Goal: Transaction & Acquisition: Purchase product/service

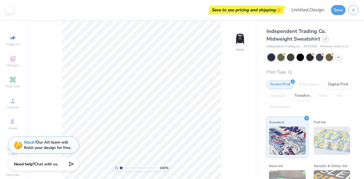
click at [322, 39] on div at bounding box center [325, 39] width 6 height 6
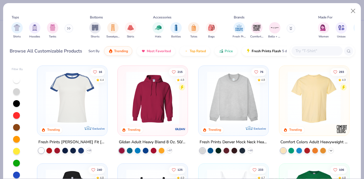
click at [330, 151] on icon at bounding box center [330, 151] width 5 height 5
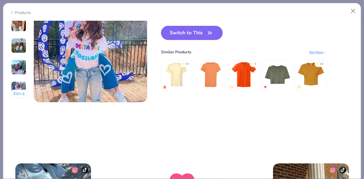
scroll to position [738, 0]
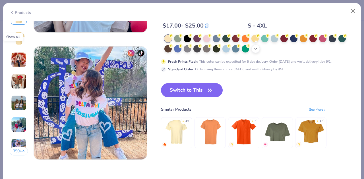
click at [258, 49] on div "+ 38" at bounding box center [255, 49] width 9 height 9
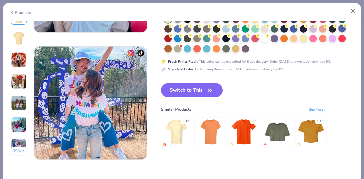
click at [343, 29] on div at bounding box center [341, 28] width 7 height 7
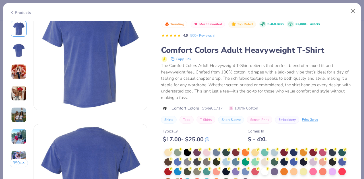
scroll to position [33, 0]
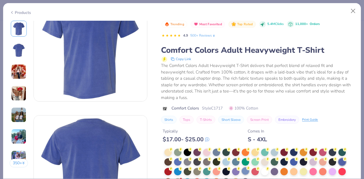
click at [173, 152] on circle at bounding box center [171, 150] width 4 height 4
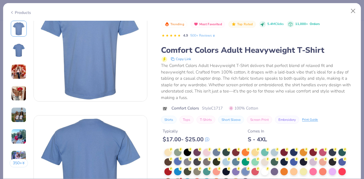
click at [180, 160] on div at bounding box center [177, 161] width 7 height 7
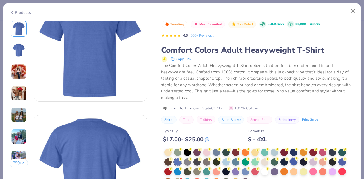
click at [295, 162] on div at bounding box center [293, 161] width 7 height 7
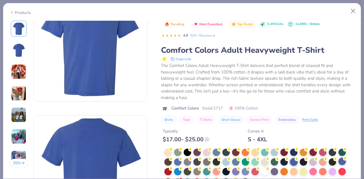
click at [341, 161] on div at bounding box center [341, 161] width 7 height 7
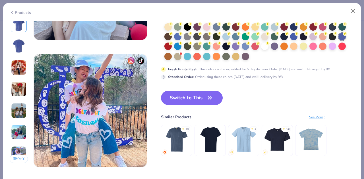
scroll to position [725, 0]
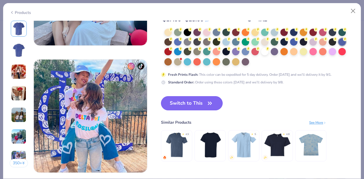
click at [191, 99] on button "Switch to This" at bounding box center [192, 103] width 62 height 14
click at [193, 102] on button "Switch to This" at bounding box center [192, 103] width 62 height 14
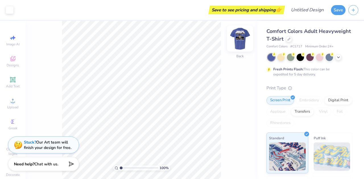
click at [242, 39] on img at bounding box center [239, 38] width 23 height 23
click at [234, 40] on img at bounding box center [239, 38] width 23 height 23
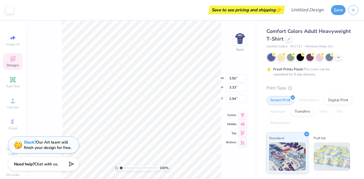
click at [9, 62] on div "Designs" at bounding box center [13, 61] width 20 height 17
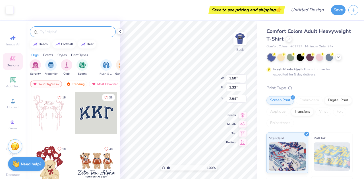
click at [61, 29] on input "text" at bounding box center [75, 32] width 73 height 6
type input "zeta beta tau"
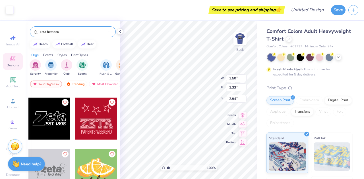
scroll to position [1543, 0]
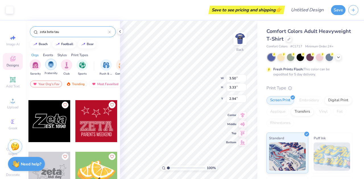
click at [52, 66] on img "filter for Fraternity" at bounding box center [51, 64] width 6 height 7
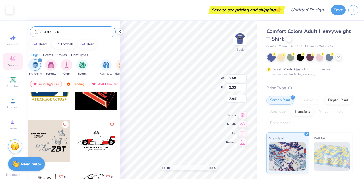
scroll to position [429, 0]
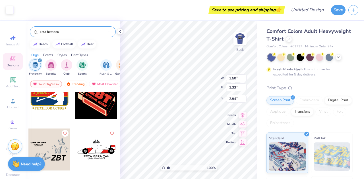
click at [99, 148] on div at bounding box center [96, 150] width 42 height 42
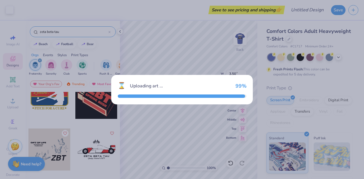
type input "10.78"
type input "5.69"
type input "3.00"
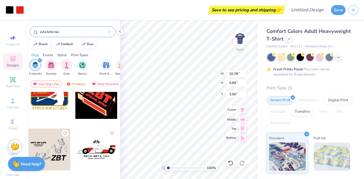
type input "3.50"
type input "3.33"
type input "2.94"
type input "6.54"
type input "3.45"
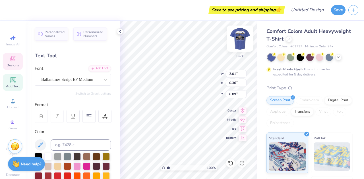
type input "6.54"
type input "1.58"
type input "3.94"
type input "4.93"
type input "1.34"
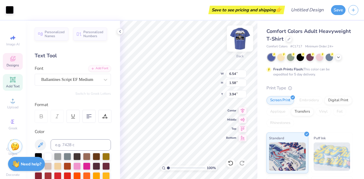
type input "3.98"
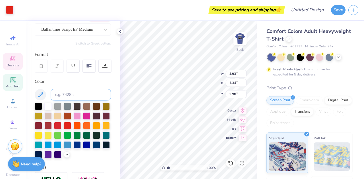
scroll to position [51, 0]
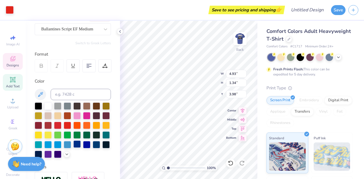
click at [73, 148] on div at bounding box center [76, 144] width 7 height 7
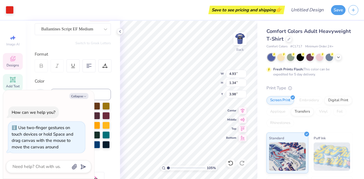
type input "1.04963003257568"
type textarea "x"
type input "1.0595604100793"
type textarea "x"
type input "1.29353379963596"
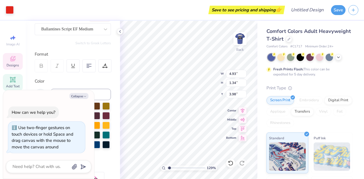
type input "6.54"
type input "1.58"
type input "3.94"
type textarea "x"
type input "1.29353379963596"
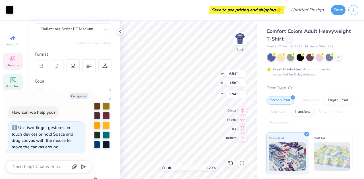
type input "4.93"
type input "1.34"
type input "3.98"
type textarea "x"
click at [200, 74] on div "129 % Back W 4.93 4.93 " H 1.34 1.34 " Y 3.98 3.98 " Center Middle Top Bottom" at bounding box center [188, 100] width 137 height 158
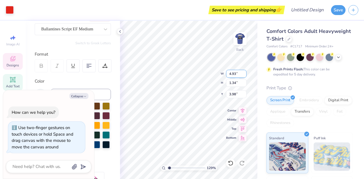
type input "1.29353379963596"
type textarea "x"
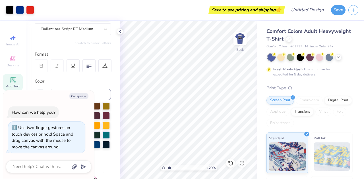
type input "1.29353379963596"
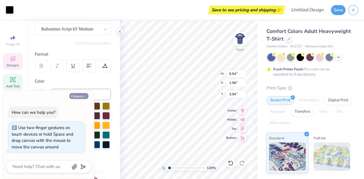
click at [82, 96] on button "Collapse" at bounding box center [78, 96] width 19 height 6
type textarea "x"
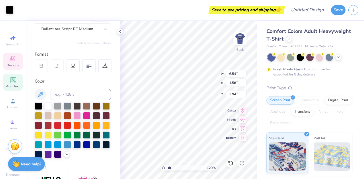
scroll to position [0, 0]
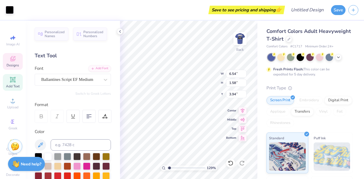
type input "1.29353379963596"
type input "4.93"
type input "1.34"
type input "3.98"
click at [14, 61] on div "Designs" at bounding box center [13, 61] width 20 height 17
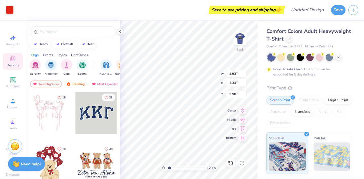
type input "1"
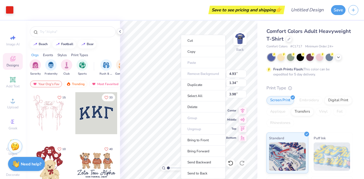
click at [223, 20] on div "Save to see pricing and shipping 👉" at bounding box center [149, 10] width 267 height 20
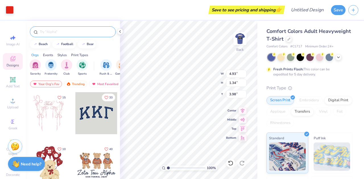
click at [48, 30] on input "text" at bounding box center [75, 32] width 73 height 6
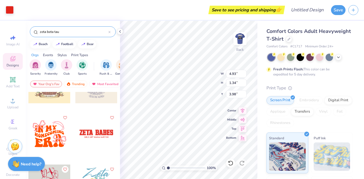
scroll to position [1347, 0]
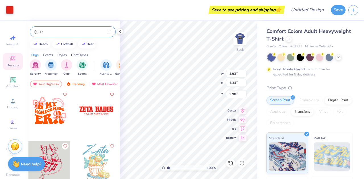
type input "z"
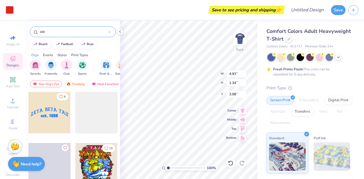
scroll to position [518, 0]
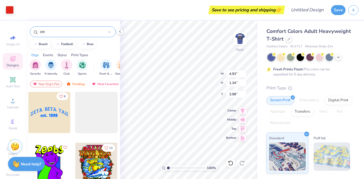
type input "zbt"
click at [47, 120] on div at bounding box center [7, 112] width 126 height 42
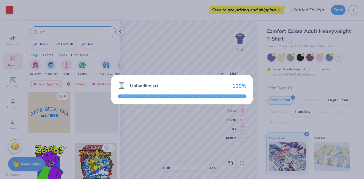
type input "3.75"
type input "1.38"
type input "3.00"
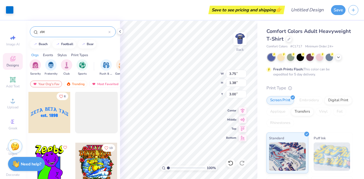
type input "3.01"
type input "0.36"
type input "6.09"
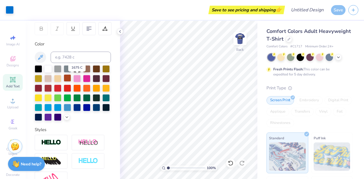
scroll to position [91, 0]
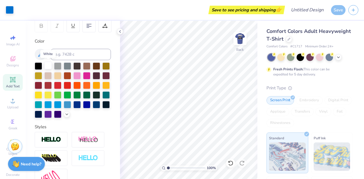
click at [48, 66] on div at bounding box center [47, 65] width 7 height 7
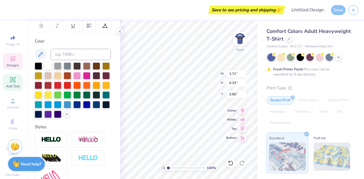
type input "3.75"
type input "0.93"
type input "3.00"
click at [48, 63] on div at bounding box center [47, 65] width 7 height 7
click at [47, 64] on div at bounding box center [47, 65] width 7 height 7
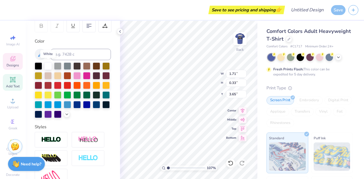
type input "1.06772918040548"
type input "1.70"
type input "0.32"
type input "3.68"
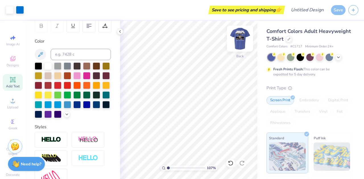
click at [239, 34] on img at bounding box center [239, 38] width 23 height 23
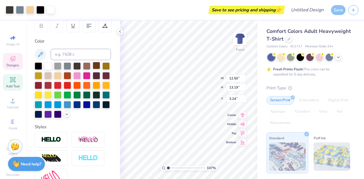
type input "1.06772918040548"
type input "9.66"
type input "1.47"
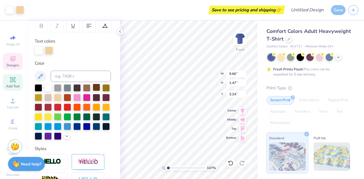
scroll to position [5, 1]
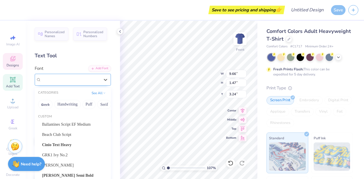
click at [58, 80] on div "UniwarsW00-BlackItalic" at bounding box center [71, 79] width 60 height 9
click at [78, 61] on div "Personalized Names Personalized Numbers Text Tool Add Font Font option UniwarsW…" at bounding box center [73, 100] width 94 height 158
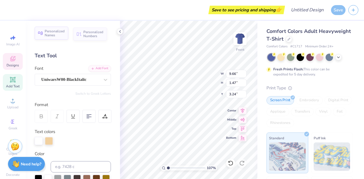
click at [53, 34] on span "Personalized Names" at bounding box center [55, 33] width 20 height 8
type input "1.06772918040548"
type textarea "Z"
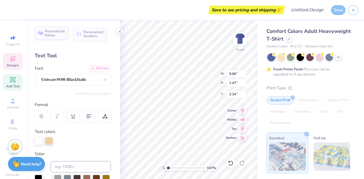
type input "1.06772918040548"
type textarea "Ze"
type input "1.06772918040548"
type textarea "Zet"
type input "1.06772918040548"
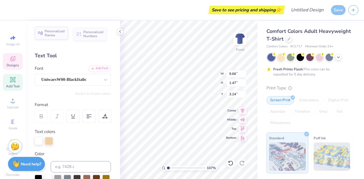
type textarea "Zeta"
type input "1.06772918040548"
type input "12.50"
type input "1.40"
type input "4.95"
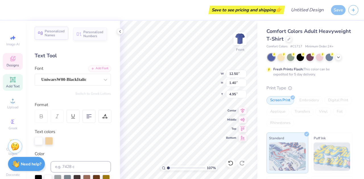
scroll to position [5, 1]
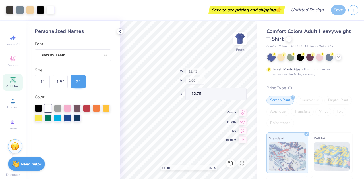
type input "1.06772918040548"
type input "11.16"
type input "7.50"
type input "8.00"
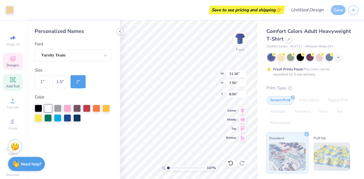
type input "1.06772918040548"
type input "12.50"
type input "1.40"
type input "4.95"
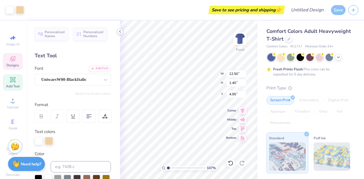
scroll to position [5, 1]
type input "1.06772918040548"
type textarea "B PI"
type input "1.06772918040548"
type textarea "BET PI"
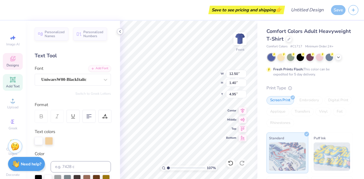
type input "1.06772918040548"
type textarea "BETA PI"
type input "1.06772918040548"
type textarea "BETAPI"
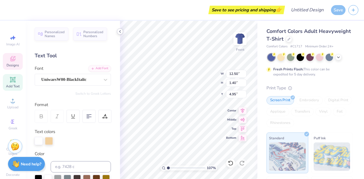
type input "1.06772918040548"
type textarea "BETAI"
type input "1.06772918040548"
type textarea "BETA"
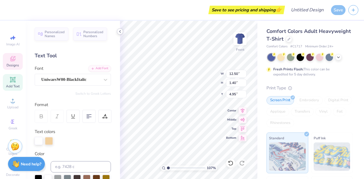
type input "1.06772918040548"
type textarea "BETA"
type input "1.06772918040548"
type textarea "BETA T"
type input "1.06772918040548"
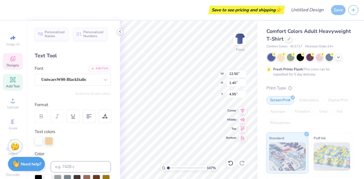
type textarea "BETA TA"
type input "1.06772918040548"
type textarea "BETA TAU"
click at [257, 39] on div "Comfort Colors Adult Heavyweight T-Shirt Comfort Colors # C1717 Minimum Order: …" at bounding box center [310, 141] width 107 height 240
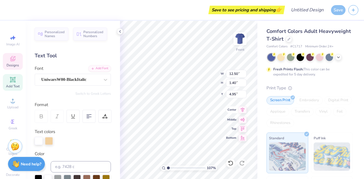
type input "1.06772918040548"
type input "14.44"
type input "1.06772918040548"
type textarea "Team"
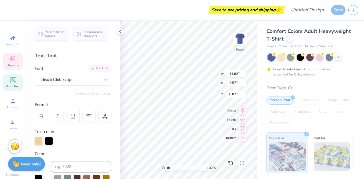
type input "1.06772918040548"
type textarea "Team"
type input "1.06772918040548"
type textarea "eam"
type input "1.06772918040548"
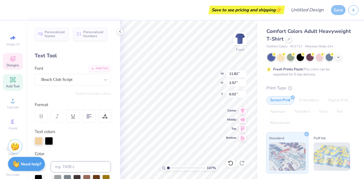
type textarea "am"
type input "1.06772918040548"
type textarea "m"
type input "1.06772918040548"
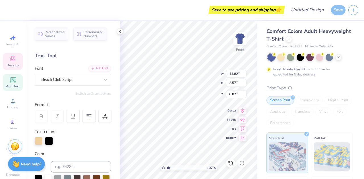
type input "1.06772918040548"
type textarea "f"
type input "1.06772918040548"
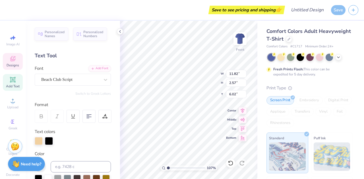
type textarea "F"
type input "1.06772918040548"
type textarea "Fa"
type input "1.06772918040548"
type textarea "Fal"
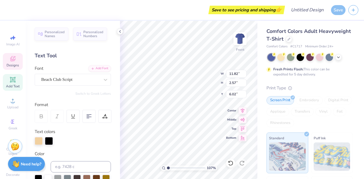
type input "1.06772918040548"
type textarea "Fall"
type input "1.06772918040548"
type textarea "Fall"
type input "1.06772918040548"
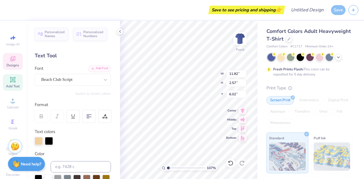
type textarea "Fall R"
type input "1.06772918040548"
type textarea "Fall Rec"
type input "1.06772918040548"
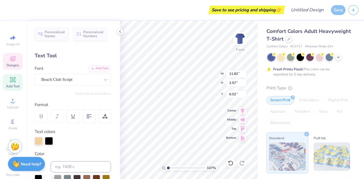
type textarea "Fall Recr"
type input "1.06772918040548"
type textarea "Fall Recru"
type input "1.06772918040548"
type textarea "Fall Recrui"
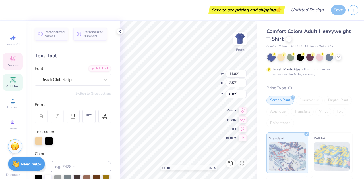
type input "1.06772918040548"
type textarea "Fall Recruit"
type input "1.06772918040548"
type textarea "Fall Recruitmen"
type input "1.06772918040548"
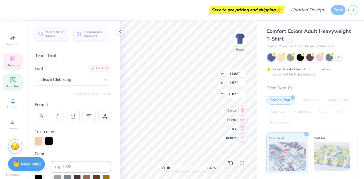
type textarea "Fall Recruitment"
click at [257, 103] on div "Comfort Colors Adult Heavyweight T-Shirt Comfort Colors # C1717 Minimum Order: …" at bounding box center [310, 141] width 107 height 240
click at [257, 34] on div "Comfort Colors Adult Heavyweight T-Shirt Comfort Colors # C1717 Minimum Order: …" at bounding box center [310, 141] width 107 height 240
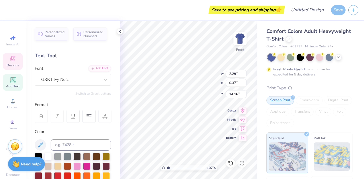
scroll to position [5, 1]
type input "1.06772918040548"
type textarea "ZB"
type input "1.06772918040548"
type textarea "ZBT"
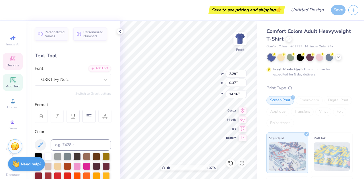
scroll to position [5, 1]
type input "1.06772918040548"
type input "2.28"
type input "0.35"
type input "14.13"
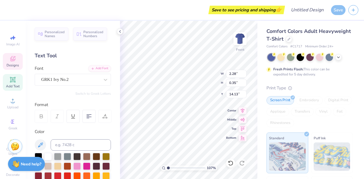
scroll to position [5, 1]
type textarea "Z"
type input "1.06772918040548"
type textarea "ZE"
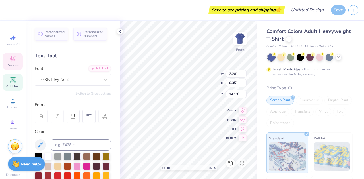
type input "1.06772918040548"
type textarea "ZET"
type input "1.06772918040548"
type textarea "ZE"
type input "1.06772918040548"
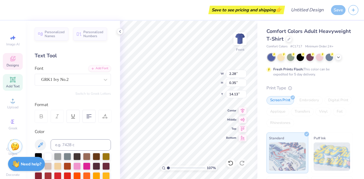
type textarea "Z"
type input "1.06772918040548"
type textarea "ZB"
type input "1.06772918040548"
type textarea "ZBT"
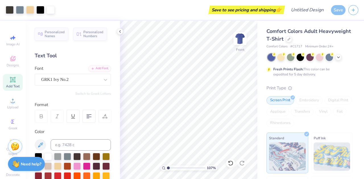
type input "1.06772918040548"
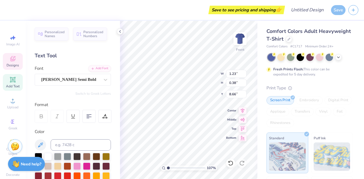
type textarea "1"
type input "1.06772918040548"
type textarea "189"
type input "1.06772918040548"
type textarea "1898"
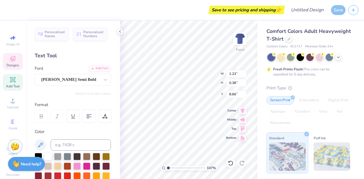
type input "1.06772918040548"
type input "7.18"
type input "16.00"
type input "1.06772918040548"
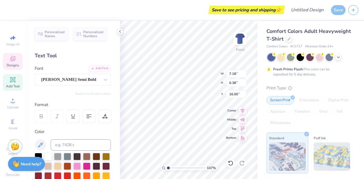
type textarea "ABOVE SELF"
type input "1.06772918040548"
type textarea "ABOVE SELF"
type input "1.06772918040548"
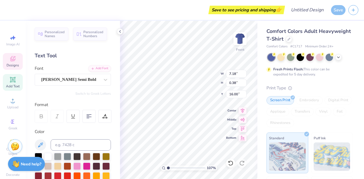
type textarea "F"
type input "1.06772918040548"
type textarea "p"
type input "1.06772918040548"
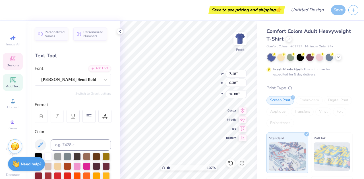
type input "1.06772918040548"
type textarea "P"
type input "1.06772918040548"
type textarea "Po"
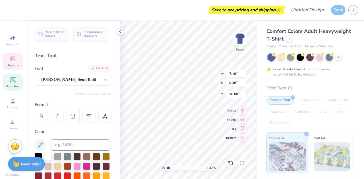
type input "1.06772918040548"
type textarea "Pow"
type input "1.06772918040548"
type textarea "Power"
type input "1.06772918040548"
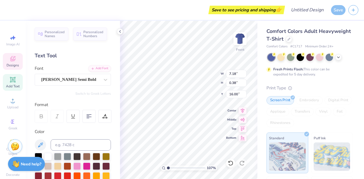
scroll to position [4, 1]
type textarea "Pow"
type input "1.06772918040548"
type textarea "Po"
type input "1.06772918040548"
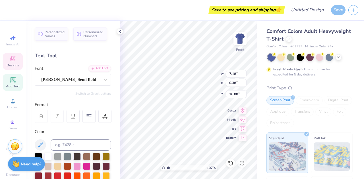
type textarea "P"
type input "1.06772918040548"
type textarea "PO"
type input "1.06772918040548"
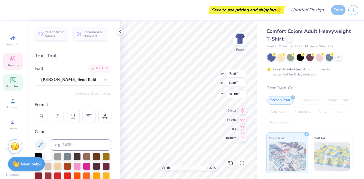
type textarea "POWER"
type input "1.06772918040548"
click at [87, 118] on icon at bounding box center [88, 116] width 5 height 5
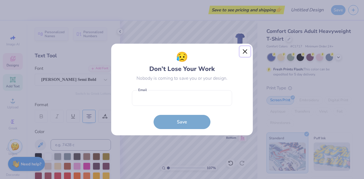
click at [244, 49] on button "Close" at bounding box center [244, 51] width 11 height 11
click at [245, 52] on div "😥 Don’t Lose Your Work Nobody is coming to save you or your design. Email is a …" at bounding box center [182, 89] width 364 height 179
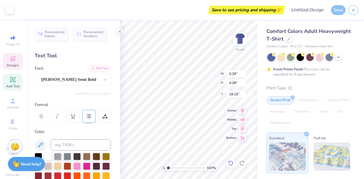
click at [230, 164] on icon at bounding box center [231, 163] width 6 height 6
click at [258, 99] on div "Comfort Colors Adult Heavyweight T-Shirt Comfort Colors # C1717 Minimum Order: …" at bounding box center [310, 141] width 107 height 240
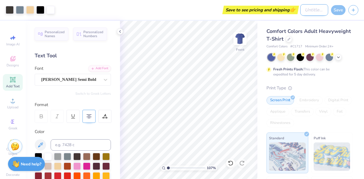
click at [316, 11] on input "Design Title" at bounding box center [314, 9] width 28 height 11
click at [338, 28] on div "Comfort Colors Adult Heavyweight T-Shirt" at bounding box center [309, 35] width 86 height 15
click at [335, 9] on div "Save" at bounding box center [338, 10] width 14 height 10
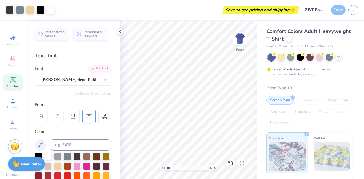
click at [273, 10] on div "Save to see pricing and shipping 👉" at bounding box center [261, 10] width 74 height 9
click at [120, 33] on icon at bounding box center [120, 31] width 5 height 5
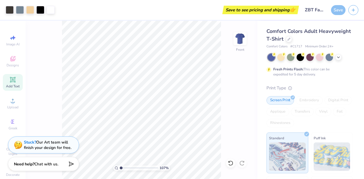
click at [227, 105] on div "107 % Front" at bounding box center [141, 100] width 231 height 158
click at [340, 13] on div "Save" at bounding box center [338, 10] width 14 height 10
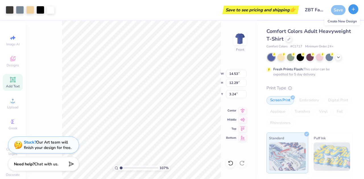
click at [352, 10] on icon "button" at bounding box center [353, 9] width 5 height 5
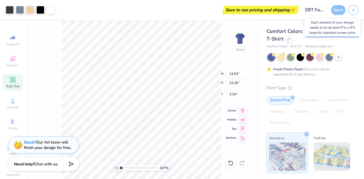
click at [337, 11] on div "Save" at bounding box center [338, 10] width 14 height 10
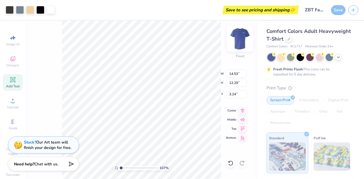
click at [243, 42] on img at bounding box center [239, 38] width 23 height 23
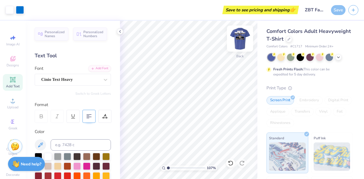
click at [240, 36] on img at bounding box center [239, 38] width 23 height 23
click at [170, 166] on input "range" at bounding box center [186, 168] width 38 height 5
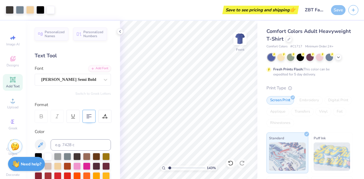
click at [281, 9] on div "Save to see pricing and shipping 👉" at bounding box center [261, 10] width 74 height 9
click at [237, 39] on img at bounding box center [239, 38] width 23 height 23
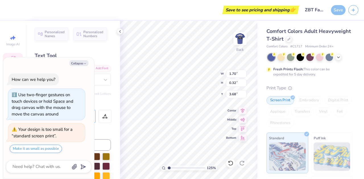
scroll to position [5, 1]
click at [200, 68] on div "125 % Back W 1.70 1.70 " H 0.32 0.32 " Y 3.68 3.68 " Center Middle Top Bottom" at bounding box center [188, 100] width 137 height 158
click at [258, 26] on div "Comfort Colors Adult Heavyweight T-Shirt Comfort Colors # C1717 Minimum Order: …" at bounding box center [310, 141] width 107 height 240
click at [28, 137] on div "Your design is too small for a “standard screen print”." at bounding box center [42, 133] width 61 height 12
click at [15, 132] on div "Your design is too small for a “standard screen print”." at bounding box center [47, 132] width 70 height 13
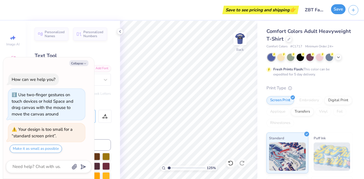
click at [339, 8] on button "Save" at bounding box center [338, 9] width 14 height 10
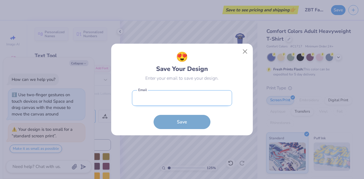
click at [188, 98] on input "email" at bounding box center [182, 98] width 100 height 16
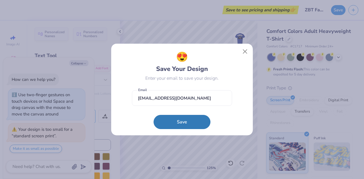
click at [184, 121] on button "Save" at bounding box center [181, 122] width 57 height 14
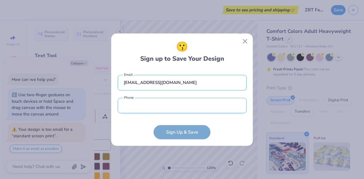
click at [200, 106] on input "tel" at bounding box center [182, 106] width 129 height 16
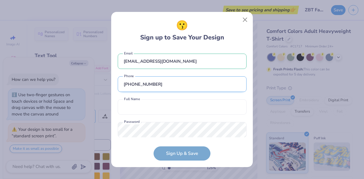
scroll to position [10, 0]
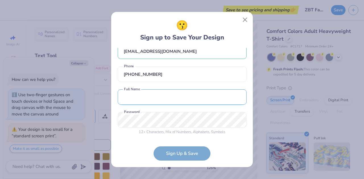
click at [178, 100] on input "text" at bounding box center [182, 97] width 129 height 16
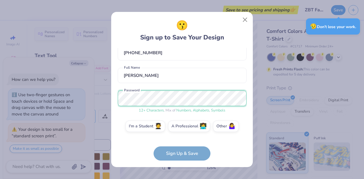
scroll to position [0, 0]
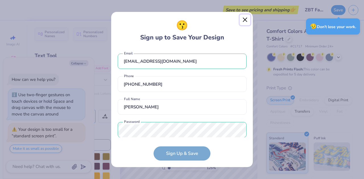
click at [245, 21] on button "Close" at bounding box center [244, 19] width 11 height 11
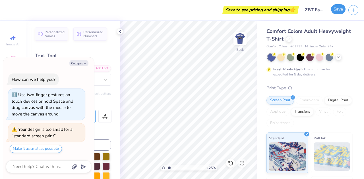
click at [336, 12] on button "Save" at bounding box center [338, 9] width 14 height 10
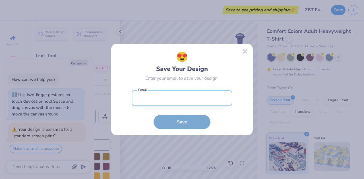
click at [143, 100] on input "email" at bounding box center [182, 98] width 100 height 16
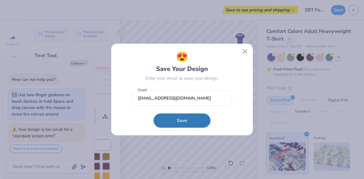
click at [171, 121] on button "Save" at bounding box center [181, 121] width 57 height 14
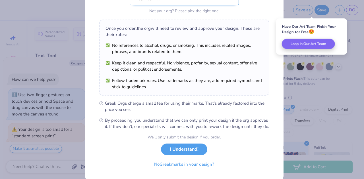
scroll to position [73, 0]
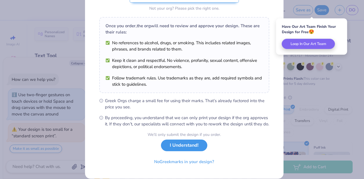
click at [185, 150] on button "I Understand!" at bounding box center [184, 146] width 46 height 12
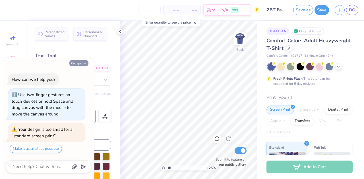
click at [81, 63] on button "Collapse" at bounding box center [78, 63] width 19 height 6
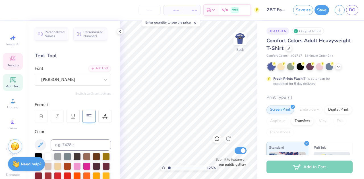
click at [3, 68] on div "Designs" at bounding box center [13, 61] width 20 height 17
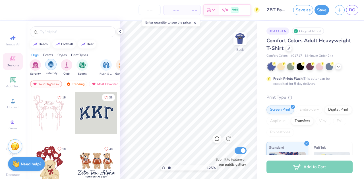
click at [47, 66] on div "filter for Fraternity" at bounding box center [50, 64] width 11 height 11
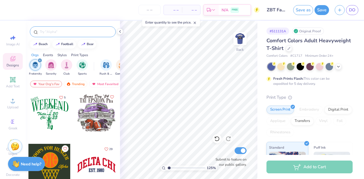
click at [78, 33] on input "text" at bounding box center [75, 32] width 73 height 6
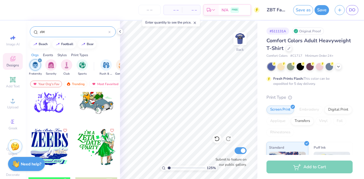
scroll to position [615, 0]
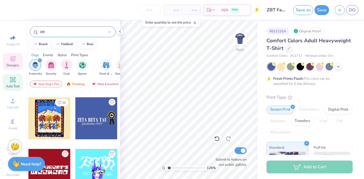
click at [13, 82] on icon at bounding box center [12, 79] width 5 height 5
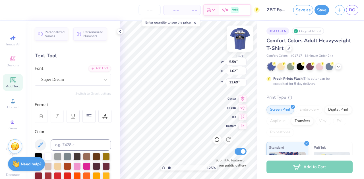
click at [237, 41] on img at bounding box center [239, 38] width 23 height 23
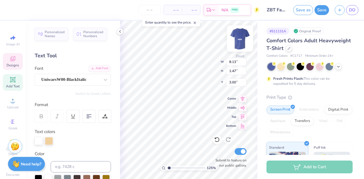
click at [244, 40] on img at bounding box center [239, 38] width 23 height 23
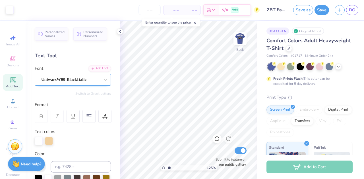
click at [83, 80] on div "UniwarsW00-BlackItalic" at bounding box center [71, 79] width 60 height 9
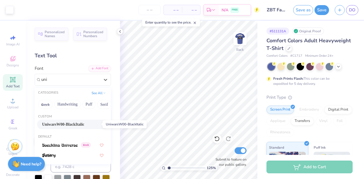
click at [72, 126] on span "UniwarsW00-BlackItalic" at bounding box center [63, 125] width 42 height 6
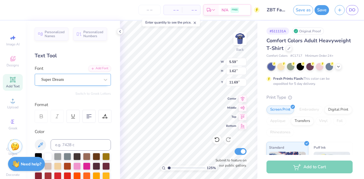
click at [60, 82] on div "Super Dream" at bounding box center [71, 79] width 60 height 9
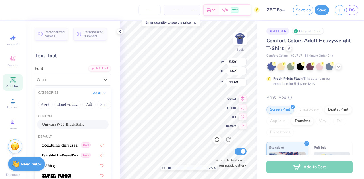
click at [84, 124] on span "UniwarsW00-BlackItalic" at bounding box center [63, 125] width 42 height 6
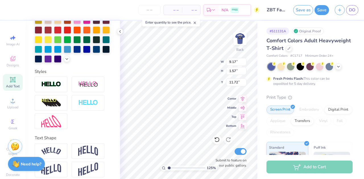
scroll to position [160, 0]
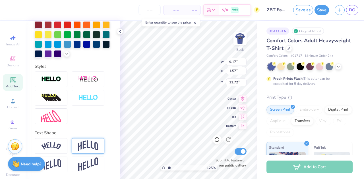
click at [82, 150] on img at bounding box center [88, 146] width 20 height 11
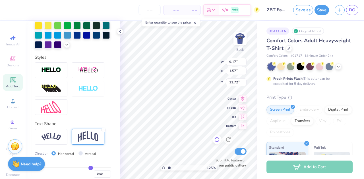
scroll to position [5, 2]
click at [58, 141] on img at bounding box center [51, 137] width 20 height 8
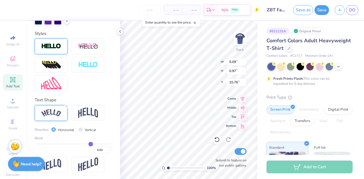
click at [59, 52] on div at bounding box center [51, 47] width 33 height 16
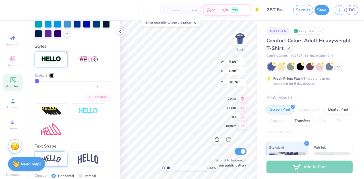
scroll to position [215, 0]
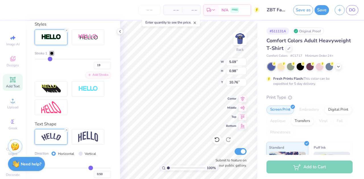
drag, startPoint x: 37, startPoint y: 67, endPoint x: 49, endPoint y: 70, distance: 12.7
click at [49, 60] on input "range" at bounding box center [73, 59] width 76 height 1
click at [64, 138] on div "Text Shape Direction Horizontal Vertical Bend 0.50" at bounding box center [73, 159] width 76 height 76
click at [65, 132] on icon at bounding box center [66, 129] width 3 height 3
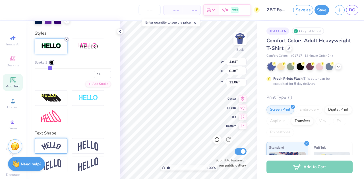
click at [66, 39] on icon at bounding box center [66, 39] width 3 height 3
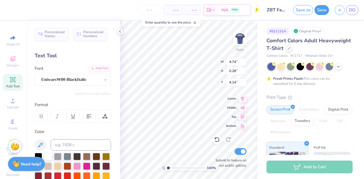
scroll to position [5, 1]
click at [237, 71] on input "0.31" at bounding box center [236, 71] width 20 height 8
click at [244, 69] on input "0.32" at bounding box center [236, 71] width 20 height 8
click at [244, 69] on input "0.33" at bounding box center [236, 71] width 20 height 8
click at [244, 69] on input "0.34" at bounding box center [236, 71] width 20 height 8
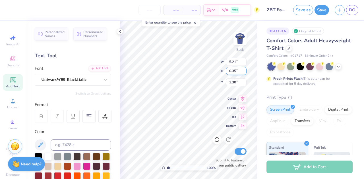
click at [244, 69] on input "0.35" at bounding box center [236, 71] width 20 height 8
click at [244, 69] on input "0.36" at bounding box center [236, 71] width 20 height 8
click at [244, 69] on input "0.37" at bounding box center [236, 71] width 20 height 8
click at [244, 69] on input "0.38" at bounding box center [236, 71] width 20 height 8
click at [244, 69] on input "0.39" at bounding box center [236, 71] width 20 height 8
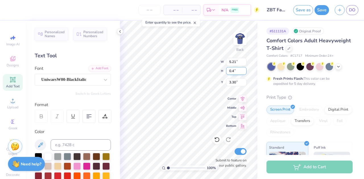
click at [244, 69] on input "0.4" at bounding box center [236, 71] width 20 height 8
click at [178, 9] on span "– –" at bounding box center [172, 10] width 11 height 6
click at [193, 10] on span "– –" at bounding box center [190, 10] width 11 height 6
click at [156, 10] on input "number" at bounding box center [149, 10] width 22 height 10
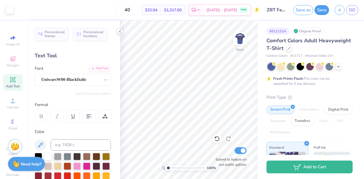
click at [119, 33] on icon at bounding box center [120, 31] width 5 height 5
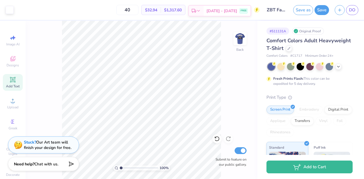
click at [220, 12] on div "[DATE] - [DATE] FREE" at bounding box center [226, 11] width 47 height 10
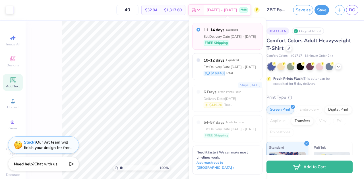
click at [192, 32] on div "11–14 days Standard Est. Delivery Date: [DATE] - [DATE] FREE Shipping" at bounding box center [227, 36] width 70 height 27
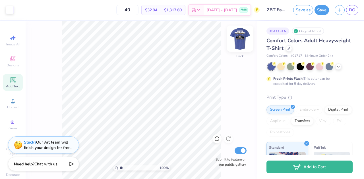
click at [242, 38] on img at bounding box center [239, 38] width 23 height 23
click at [138, 12] on input "40" at bounding box center [127, 10] width 22 height 10
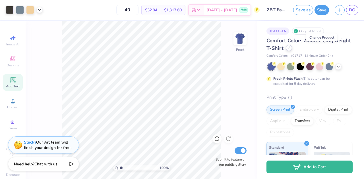
click at [292, 49] on div at bounding box center [288, 48] width 6 height 6
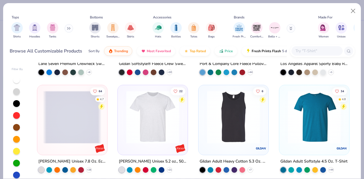
scroll to position [1855, 0]
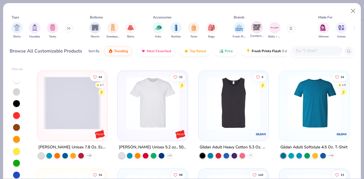
click at [257, 32] on div "filter for Comfort Colors" at bounding box center [256, 27] width 11 height 11
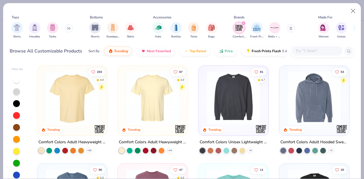
click at [161, 142] on div "Comfort Colors Adult Heavyweight RS Pocket T-Shirt" at bounding box center [153, 142] width 68 height 7
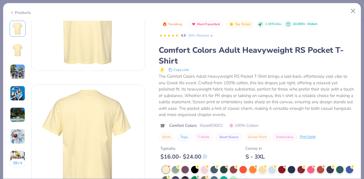
scroll to position [72, 0]
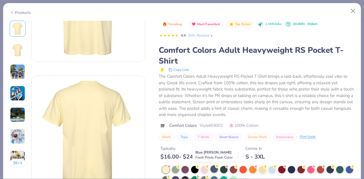
click at [215, 171] on div at bounding box center [213, 169] width 7 height 7
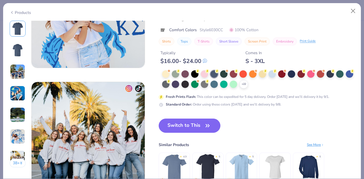
scroll to position [708, 0]
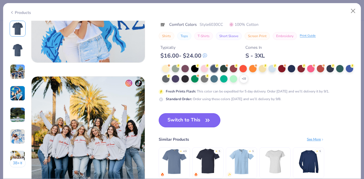
click at [196, 122] on button "Switch to This" at bounding box center [189, 120] width 62 height 14
click at [197, 124] on button "Switch to This" at bounding box center [189, 120] width 62 height 14
click at [354, 9] on button "Close" at bounding box center [352, 11] width 11 height 11
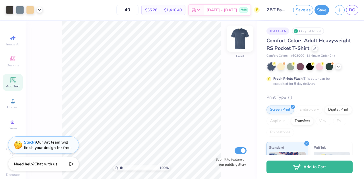
click at [237, 38] on img at bounding box center [239, 38] width 23 height 23
click at [340, 68] on icon at bounding box center [338, 66] width 5 height 5
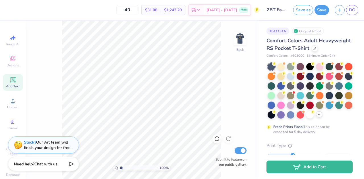
click at [298, 49] on span "Comfort Colors Adult Heavyweight RS Pocket T-Shirt" at bounding box center [308, 44] width 84 height 14
click at [313, 49] on icon at bounding box center [314, 48] width 3 height 3
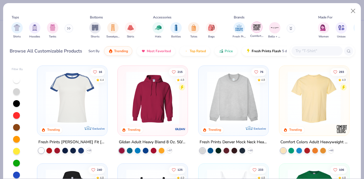
click at [256, 30] on img "filter for Comfort Colors" at bounding box center [256, 27] width 9 height 9
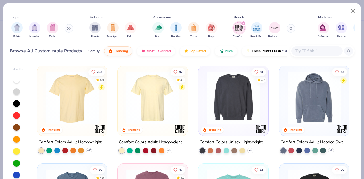
click at [79, 116] on img at bounding box center [72, 98] width 59 height 53
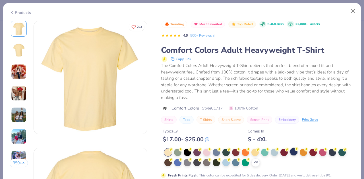
click at [296, 153] on div at bounding box center [293, 151] width 7 height 7
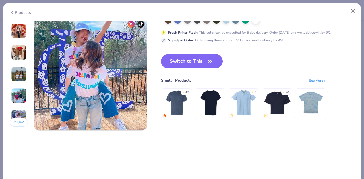
scroll to position [767, 0]
click at [186, 64] on button "Switch to This" at bounding box center [192, 62] width 62 height 14
click at [209, 63] on icon "button" at bounding box center [210, 62] width 8 height 8
click at [195, 64] on button "Switch to This" at bounding box center [192, 62] width 62 height 14
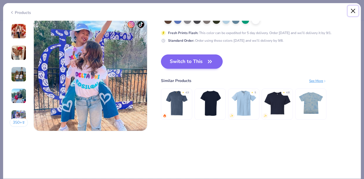
click at [353, 11] on button "Close" at bounding box center [352, 11] width 11 height 11
click at [352, 11] on button "Close" at bounding box center [352, 11] width 11 height 11
click at [185, 59] on button "Switch to This" at bounding box center [192, 62] width 62 height 14
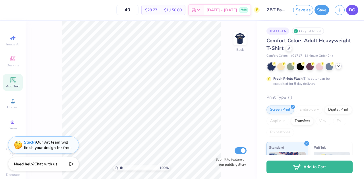
click at [352, 11] on span "DO" at bounding box center [352, 10] width 7 height 7
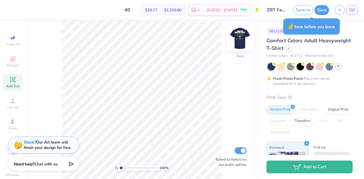
click at [242, 38] on img at bounding box center [239, 38] width 23 height 23
click at [245, 43] on img at bounding box center [239, 38] width 23 height 23
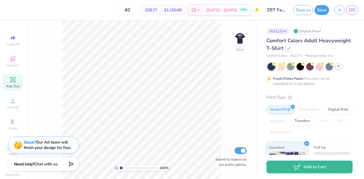
click at [5, 81] on div "Add Text" at bounding box center [13, 82] width 20 height 17
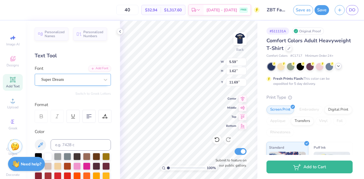
click at [76, 79] on div "Super Dream" at bounding box center [71, 79] width 60 height 9
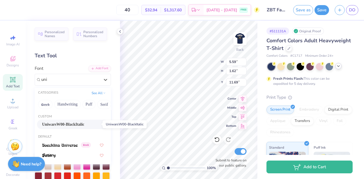
click at [68, 123] on span "UniwarsW00-BlackItalic" at bounding box center [63, 125] width 42 height 6
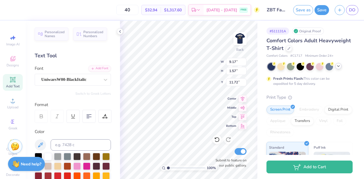
scroll to position [5, 1]
click at [37, 80] on div "UniwarsW00-BlackItalic" at bounding box center [73, 80] width 76 height 12
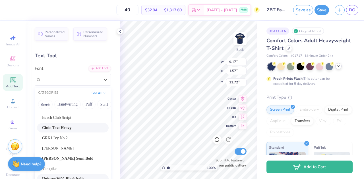
scroll to position [17, 0]
click at [57, 167] on span "Turnpike" at bounding box center [49, 169] width 14 height 6
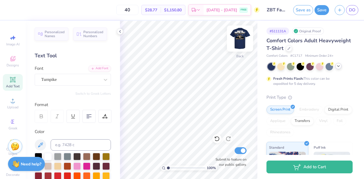
click at [240, 34] on img at bounding box center [239, 38] width 23 height 23
click at [119, 33] on icon at bounding box center [120, 31] width 5 height 5
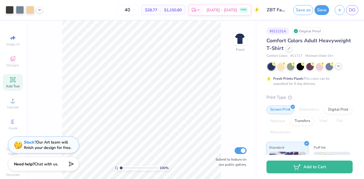
click at [337, 68] on div at bounding box center [338, 66] width 6 height 6
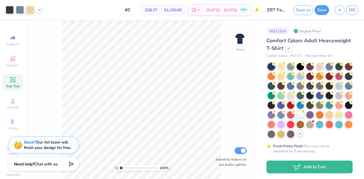
click at [296, 118] on div at bounding box center [299, 114] width 7 height 7
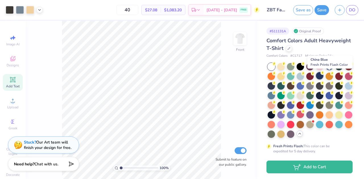
click at [323, 79] on div at bounding box center [319, 75] width 7 height 7
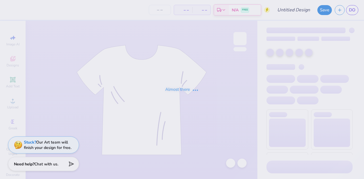
type input "ZBT Fall 25"
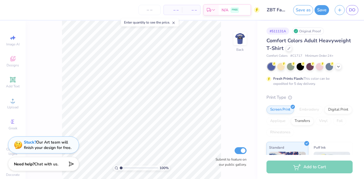
scroll to position [115, 0]
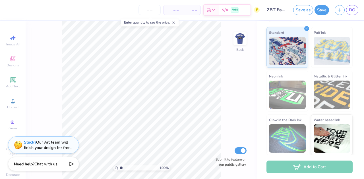
drag, startPoint x: 343, startPoint y: 7, endPoint x: 267, endPoint y: 9, distance: 76.2
click at [267, 9] on div "– – Per Item – – Total Est. Delivery N/A FREE Design Title ZBT Fall 25 Save as …" at bounding box center [182, 10] width 364 height 20
click at [267, 9] on input "ZBT Fall 25" at bounding box center [276, 9] width 28 height 11
click at [11, 66] on icon at bounding box center [13, 68] width 4 height 4
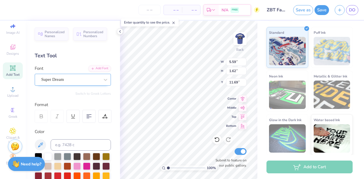
click at [80, 83] on div at bounding box center [70, 80] width 59 height 8
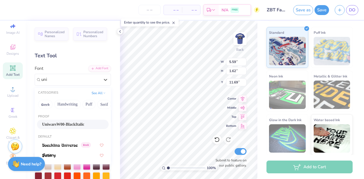
click at [68, 125] on span "UniwarsW00-BlackItalic" at bounding box center [63, 125] width 42 height 6
type input "uni"
type input "9.17"
type input "1.57"
type input "11.72"
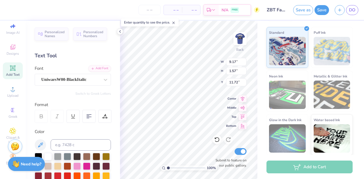
scroll to position [5, 1]
type textarea "T"
type textarea "ZETA BETA TAU"
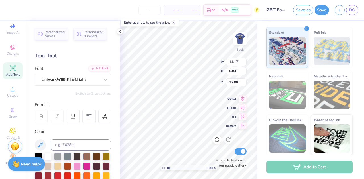
type textarea "ZETA BETA TAU fALL rECRUITMENT 2025"
click at [227, 99] on div "100 % Back W 14.17 14.17 " H 3.01 3.01 " Y 10.99 10.99 " Center Middle Top Bott…" at bounding box center [188, 100] width 137 height 158
click at [87, 118] on icon at bounding box center [88, 116] width 5 height 5
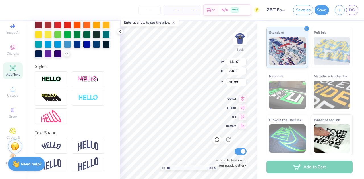
scroll to position [160, 0]
click at [244, 63] on input "14.15" at bounding box center [236, 62] width 20 height 8
click at [244, 63] on input "14.14" at bounding box center [236, 62] width 20 height 8
click at [244, 63] on input "14.13" at bounding box center [236, 62] width 20 height 8
click at [244, 63] on input "14.12" at bounding box center [236, 62] width 20 height 8
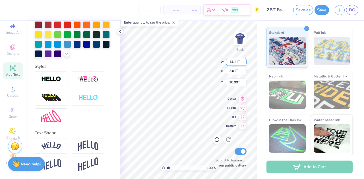
type input "14.11"
click at [244, 63] on input "14.11" at bounding box center [236, 62] width 20 height 8
type input "3.00"
type input "11.00"
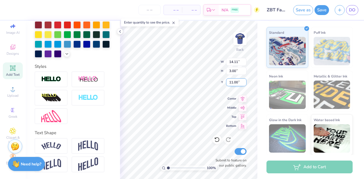
type textarea "ZETA BETA TAU"
type input "3.31"
type input "6.60"
type input "0.39"
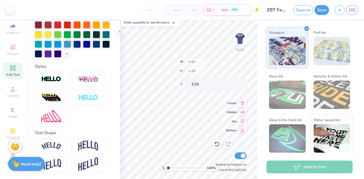
click at [205, 70] on div "100 % Back W 6.60 H 0.39 Y 3.31 Center Middle Top Bottom Submit to feature on o…" at bounding box center [188, 100] width 137 height 158
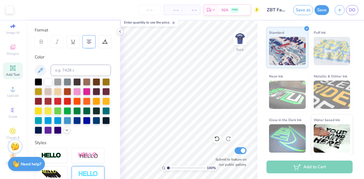
scroll to position [0, 0]
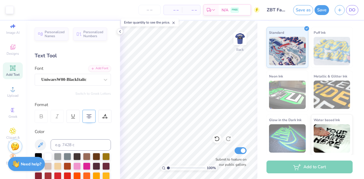
click at [10, 72] on span "Add Text" at bounding box center [13, 74] width 14 height 5
type textarea "fALL rECRUITMENT 2025"
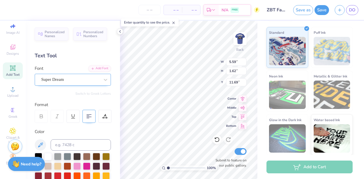
click at [96, 83] on div "– – Per Item – – Total Est. Delivery N/A FREE Design Title ZBT Fall 25 Save as …" at bounding box center [182, 89] width 364 height 179
click at [96, 83] on div "Super Dream" at bounding box center [71, 79] width 60 height 9
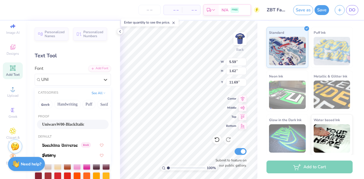
click at [72, 122] on span "UniwarsW00-BlackItalic" at bounding box center [63, 125] width 42 height 6
type input "UNI"
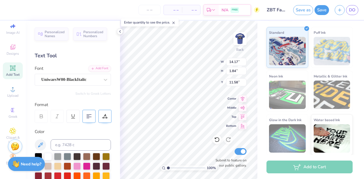
type input "14.17"
type input "1.84"
type input "11.58"
type input "10.43"
type input "1.35"
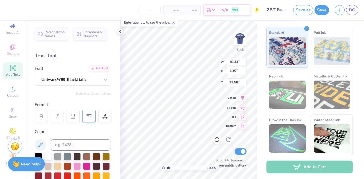
type textarea "fALL 2025"
type input "4.20"
type input "0.36"
type input "4.14"
click at [321, 11] on button "Save" at bounding box center [321, 9] width 14 height 10
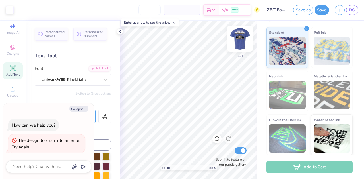
click at [239, 37] on img at bounding box center [239, 38] width 23 height 23
type textarea "x"
click at [180, 10] on div "– – Per Item" at bounding box center [173, 10] width 18 height 10
click at [178, 10] on span "– –" at bounding box center [172, 10] width 11 height 6
click at [154, 13] on input "number" at bounding box center [149, 10] width 22 height 10
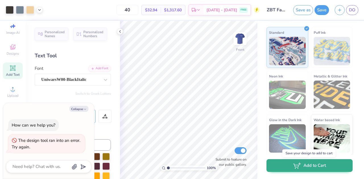
type input "40"
click at [316, 166] on button "Add to Cart" at bounding box center [309, 165] width 86 height 13
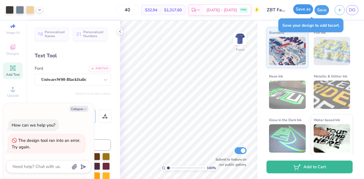
click at [306, 9] on button "Save as" at bounding box center [303, 9] width 20 height 10
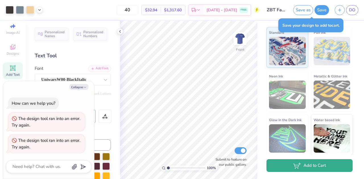
click at [325, 167] on button "Add to Cart" at bounding box center [309, 165] width 86 height 13
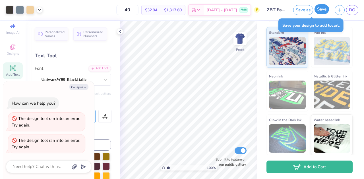
click at [324, 11] on button "Save" at bounding box center [321, 9] width 14 height 10
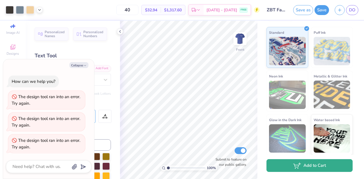
click at [333, 166] on button "Add to Cart" at bounding box center [309, 165] width 86 height 13
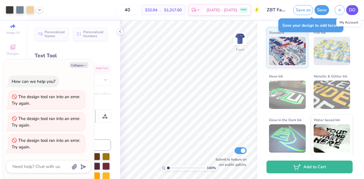
click at [349, 13] on link "DO" at bounding box center [352, 10] width 12 height 10
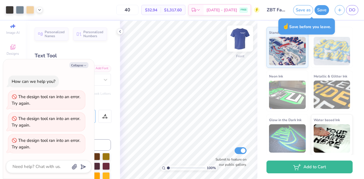
click at [241, 38] on img at bounding box center [239, 38] width 23 height 23
click at [303, 11] on button "Save as" at bounding box center [303, 9] width 20 height 10
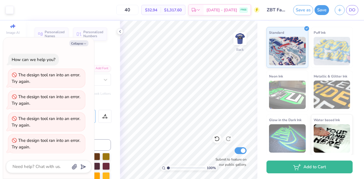
click at [19, 111] on div "How can we help you? The design tool ran into an error. Try again. The design t…" at bounding box center [48, 103] width 85 height 109
click at [84, 43] on icon "button" at bounding box center [84, 43] width 3 height 3
type textarea "x"
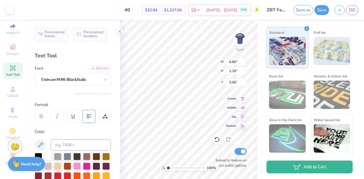
type input "3.00"
click at [318, 9] on button "Save" at bounding box center [321, 9] width 14 height 10
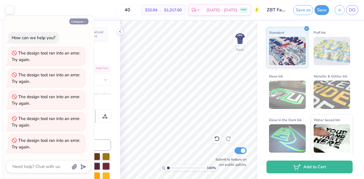
click at [77, 20] on button "Collapse" at bounding box center [78, 21] width 19 height 6
type textarea "x"
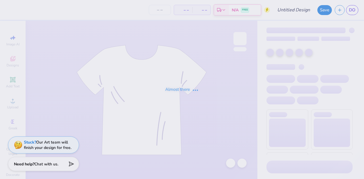
type input "ZBT Fall 25"
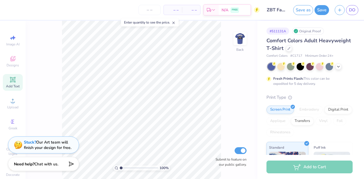
click at [14, 83] on div "Add Text" at bounding box center [13, 82] width 20 height 17
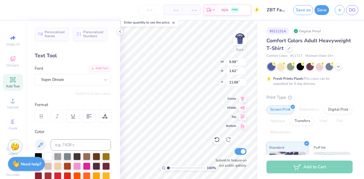
type input "9.62"
paste textarea "fALL rECRUITMENT 2025"
type textarea "fALL rECRUITMENT 2025"
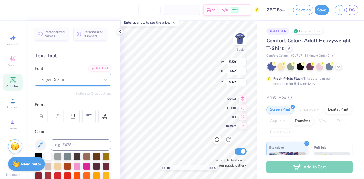
click at [72, 83] on div at bounding box center [70, 80] width 59 height 8
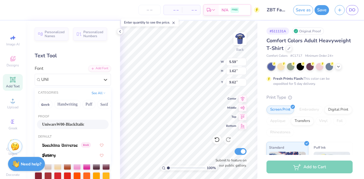
click at [59, 122] on span "UniwarsW00-BlackItalic" at bounding box center [63, 125] width 42 height 6
type input "UNI"
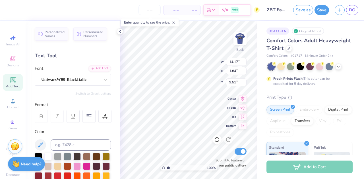
type textarea "fALL 2025"
type textarea "ZETA BETA TAU fALL 2025"
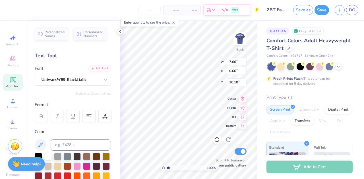
scroll to position [5, 2]
click at [86, 119] on div at bounding box center [88, 116] width 13 height 13
type input "7.55"
type input "1.23"
type input "3.00"
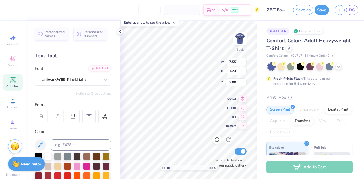
type input "5.52"
type input "0.90"
type input "5.02"
type input "0.82"
type input "3.44"
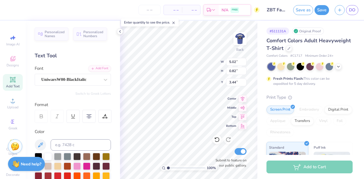
click at [258, 40] on div "# 511131A Original Proof Comfort Colors Adult Heavyweight T-Shirt Comfort Color…" at bounding box center [310, 146] width 107 height 250
click at [318, 11] on button "Save" at bounding box center [321, 9] width 14 height 10
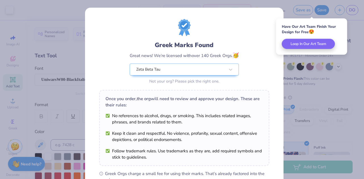
scroll to position [86, 0]
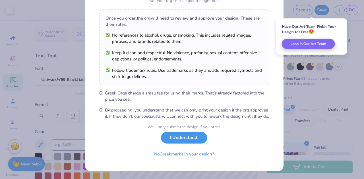
click at [184, 139] on button "I Understand!" at bounding box center [184, 138] width 46 height 12
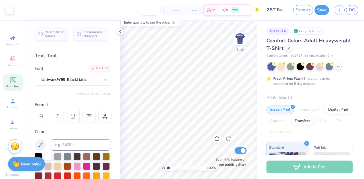
click at [152, 12] on input "number" at bounding box center [149, 10] width 22 height 10
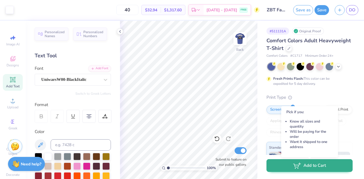
type input "40"
click at [299, 170] on button "Add to Cart" at bounding box center [309, 165] width 86 height 13
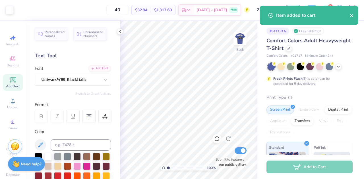
click at [349, 15] on icon "close" at bounding box center [351, 15] width 4 height 5
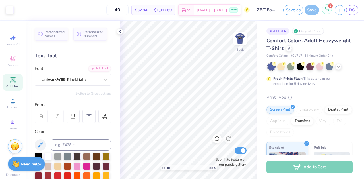
click at [328, 12] on div "1" at bounding box center [327, 9] width 10 height 10
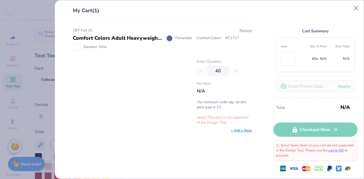
click at [198, 96] on div "Enter Quantity 40 Per Item N/A Our minimum order qty. for this print type is 12…" at bounding box center [224, 92] width 55 height 66
click at [312, 129] on div "Total N/A Checkout Now Sorry! Some items in your cart are not supported in the …" at bounding box center [315, 138] width 84 height 81
click at [287, 60] on img at bounding box center [287, 58] width 0 height 13
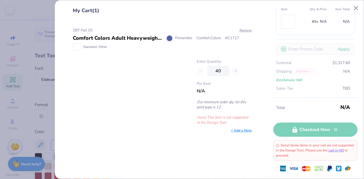
click at [211, 108] on p "Our minimum order qty. for this print type is 12." at bounding box center [224, 105] width 55 height 10
click at [199, 71] on div "40" at bounding box center [224, 71] width 55 height 10
click at [343, 152] on link "cart in HQ" at bounding box center [335, 150] width 15 height 5
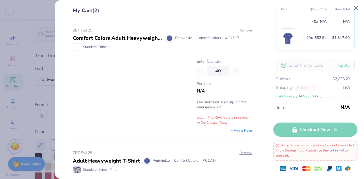
click at [242, 28] on button "Remove" at bounding box center [245, 30] width 13 height 5
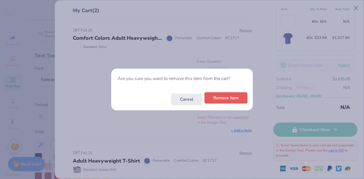
click at [213, 102] on button "Remove Item" at bounding box center [225, 98] width 43 height 12
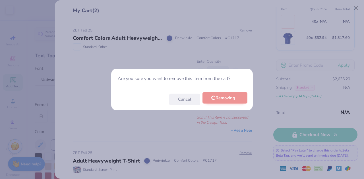
scroll to position [32, 0]
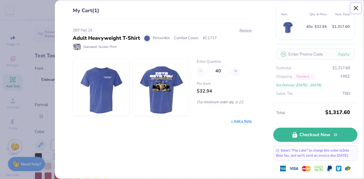
click at [354, 11] on button "Close" at bounding box center [355, 8] width 11 height 11
